Goal: Navigation & Orientation: Understand site structure

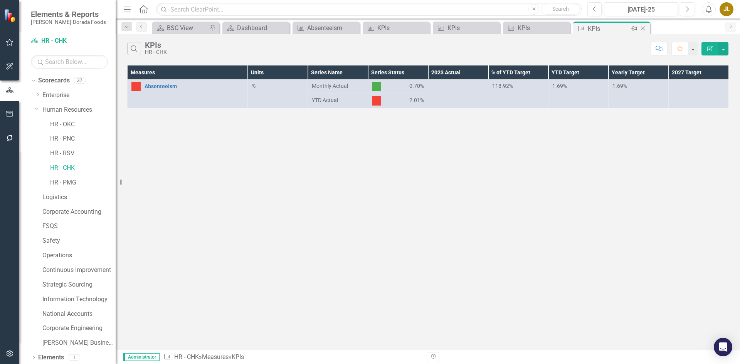
click at [644, 25] on icon "Close" at bounding box center [643, 28] width 8 height 6
click at [622, 28] on icon at bounding box center [623, 29] width 4 height 4
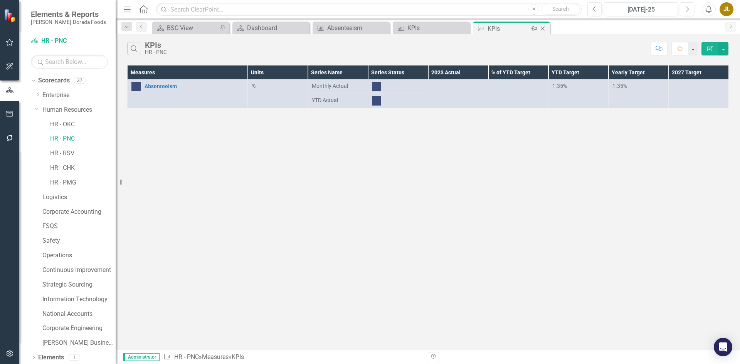
click at [544, 28] on icon "Close" at bounding box center [543, 28] width 8 height 6
click at [462, 28] on icon "Close" at bounding box center [463, 28] width 8 height 6
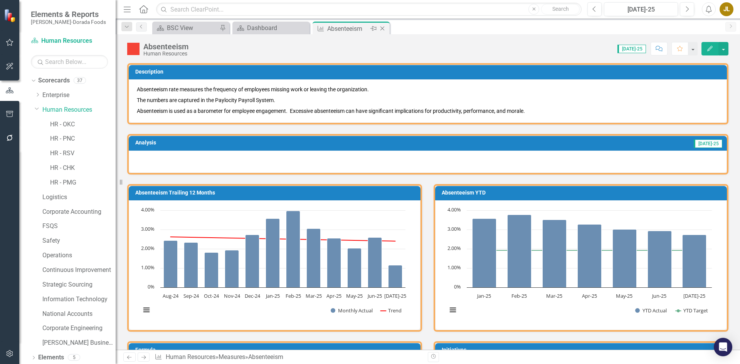
click at [385, 27] on icon "Close" at bounding box center [382, 28] width 8 height 6
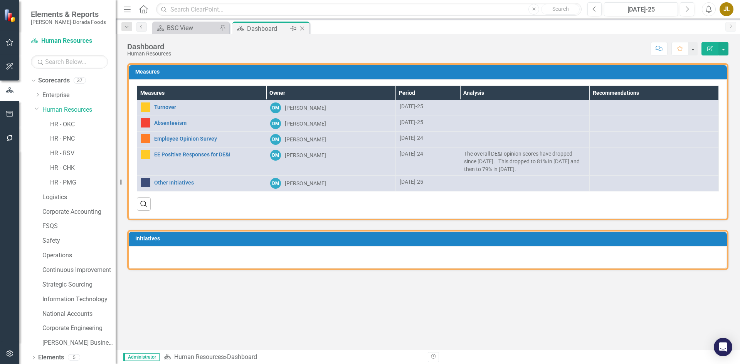
click at [300, 27] on icon "Close" at bounding box center [302, 28] width 8 height 6
